Goal: Navigation & Orientation: Understand site structure

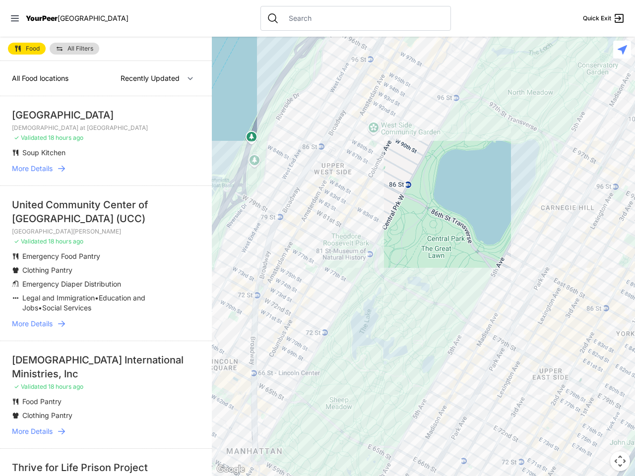
click at [15, 18] on icon at bounding box center [15, 18] width 8 height 6
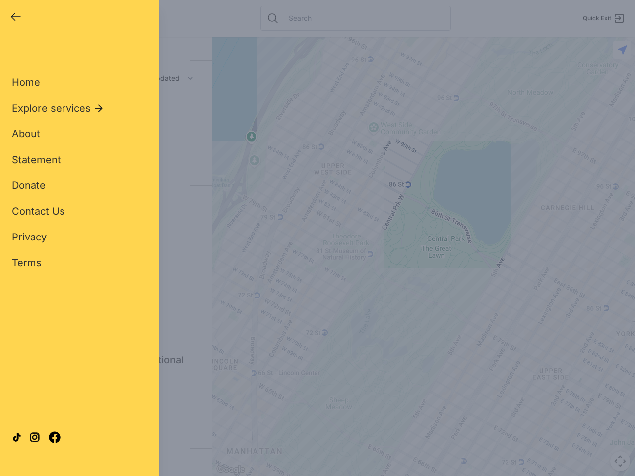
click at [423, 257] on div "Close panel YourPeer [GEOGRAPHIC_DATA] Quick Exit Single Adult Families Soup Ki…" at bounding box center [317, 238] width 635 height 476
click at [620, 461] on div "Close panel YourPeer [GEOGRAPHIC_DATA] Quick Exit Single Adult Families Soup Ki…" at bounding box center [317, 238] width 635 height 476
click at [622, 50] on div "Close panel YourPeer [GEOGRAPHIC_DATA] Quick Exit Single Adult Families Soup Ki…" at bounding box center [317, 238] width 635 height 476
